Goal: Find specific page/section: Find specific page/section

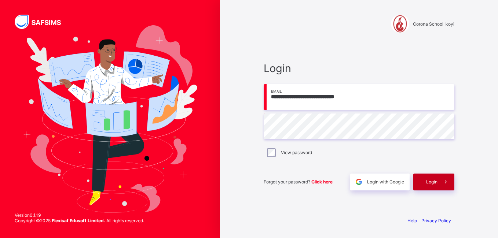
click at [434, 182] on span "Login" at bounding box center [431, 182] width 11 height 6
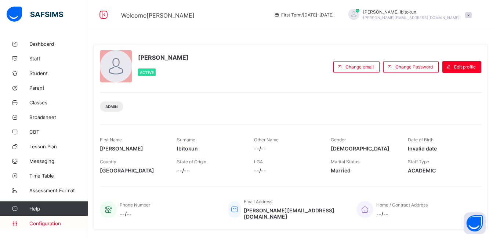
click at [50, 224] on span "Configuration" at bounding box center [58, 224] width 58 height 6
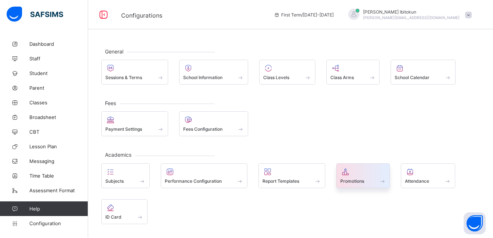
click at [350, 177] on span at bounding box center [363, 177] width 46 height 2
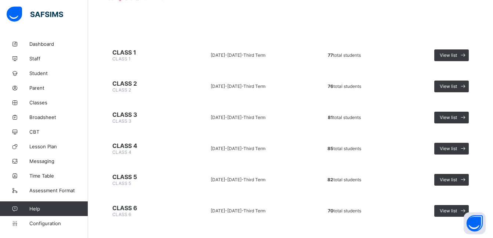
scroll to position [64, 0]
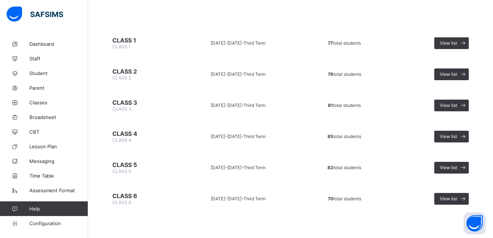
click at [448, 59] on table "CLASS 1 CLASS 1 2024-2025 - Third Term 77 total students View list CLASS 2 CLAS…" at bounding box center [290, 121] width 378 height 191
click at [450, 41] on span "View list" at bounding box center [447, 43] width 17 height 6
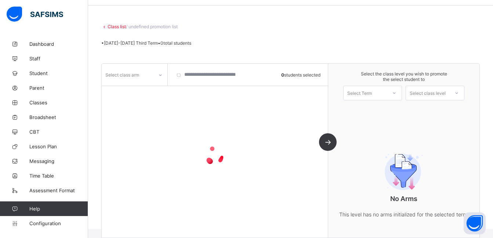
scroll to position [45, 0]
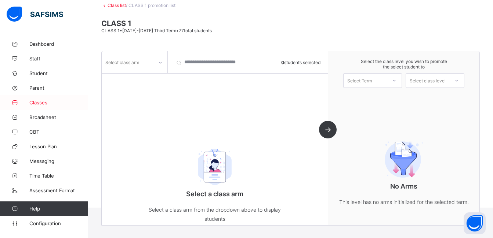
click at [39, 103] on span "Classes" at bounding box center [58, 103] width 59 height 6
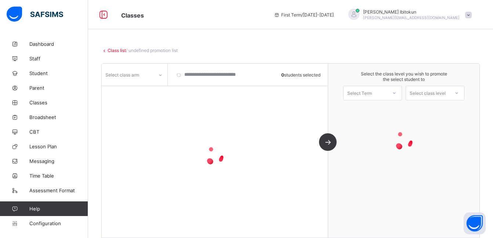
scroll to position [24, 0]
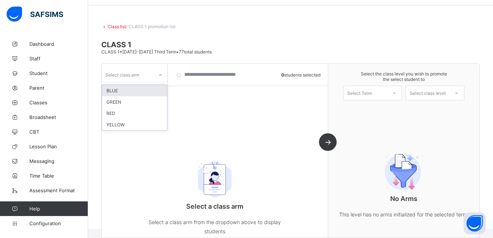
click at [160, 77] on icon at bounding box center [160, 75] width 4 height 7
click at [118, 91] on div "BLUE" at bounding box center [134, 90] width 65 height 11
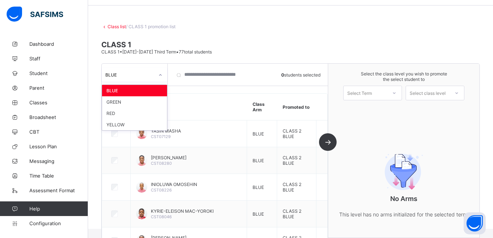
click at [156, 76] on div at bounding box center [160, 75] width 12 height 12
click at [120, 103] on div "GREEN" at bounding box center [134, 101] width 65 height 11
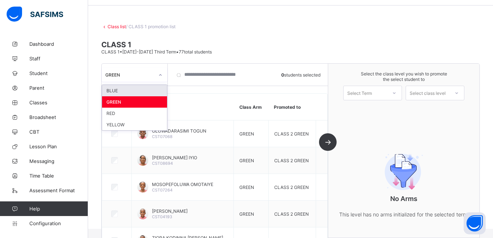
click at [140, 77] on div "GREEN" at bounding box center [129, 75] width 49 height 6
click at [116, 114] on div "RED" at bounding box center [134, 113] width 65 height 11
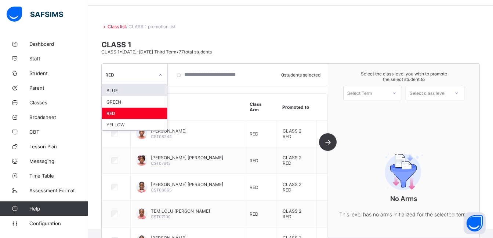
click at [145, 77] on div "RED" at bounding box center [129, 75] width 49 height 6
click at [120, 125] on div "YELLOW" at bounding box center [134, 124] width 65 height 11
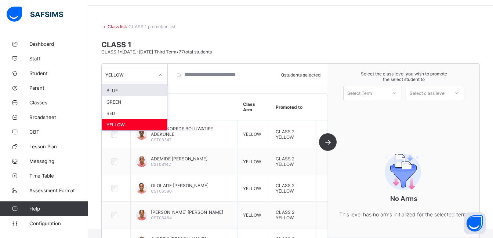
click at [160, 76] on icon at bounding box center [160, 75] width 4 height 7
click at [119, 90] on div "BLUE" at bounding box center [134, 90] width 65 height 11
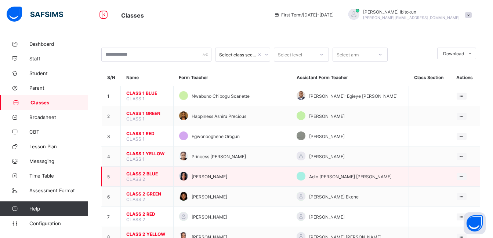
click at [146, 175] on span "CLASS 2 BLUE" at bounding box center [146, 174] width 41 height 6
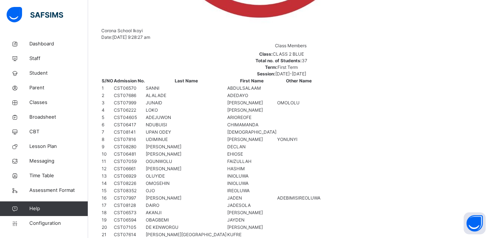
scroll to position [467, 0]
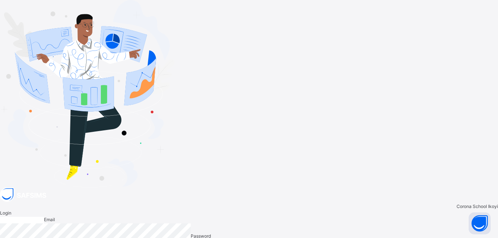
type input "**********"
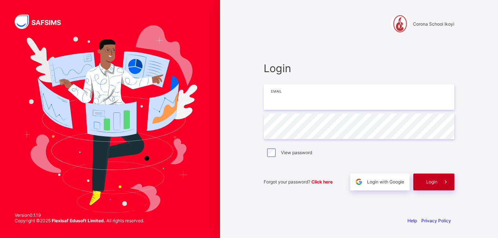
type input "**********"
click at [428, 180] on span "Login" at bounding box center [431, 182] width 11 height 6
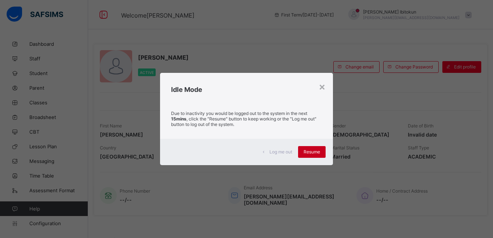
click at [311, 155] on div "Resume" at bounding box center [312, 152] width 28 height 12
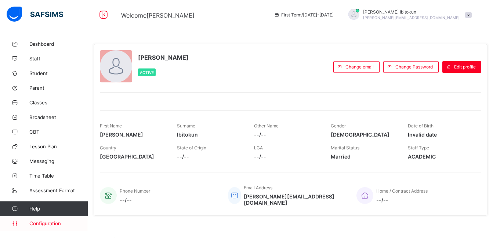
click at [51, 224] on span "Configuration" at bounding box center [58, 224] width 58 height 6
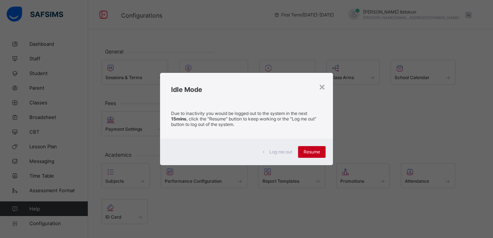
click at [312, 154] on span "Resume" at bounding box center [311, 152] width 17 height 6
